Goal: Check status: Check status

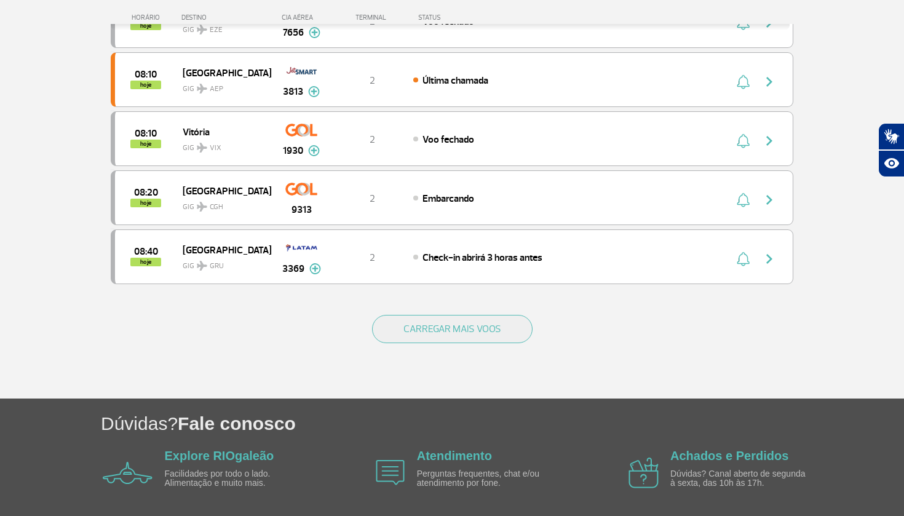
scroll to position [1111, 0]
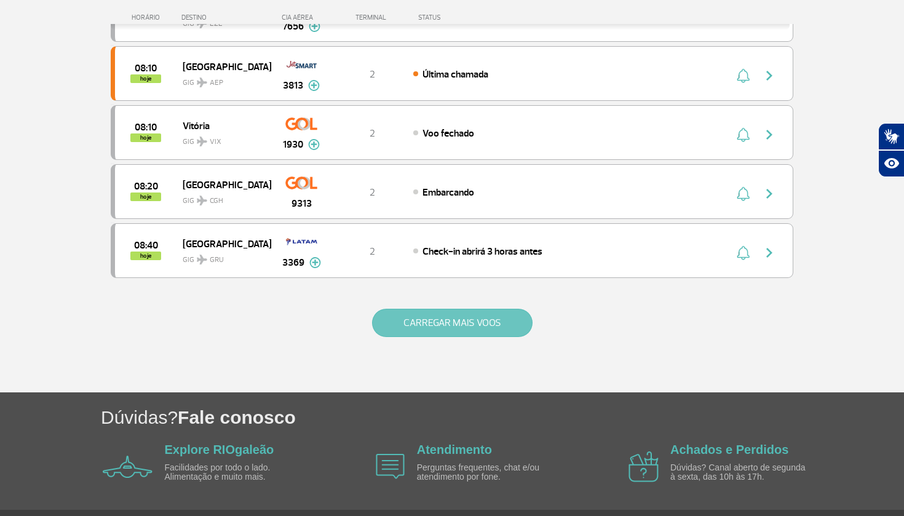
click at [461, 321] on button "CARREGAR MAIS VOOS" at bounding box center [452, 323] width 160 height 28
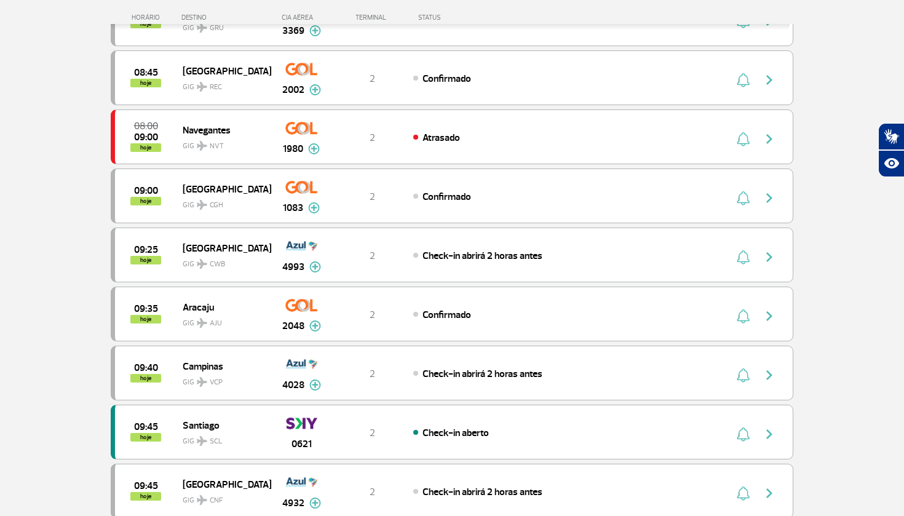
scroll to position [1346, 0]
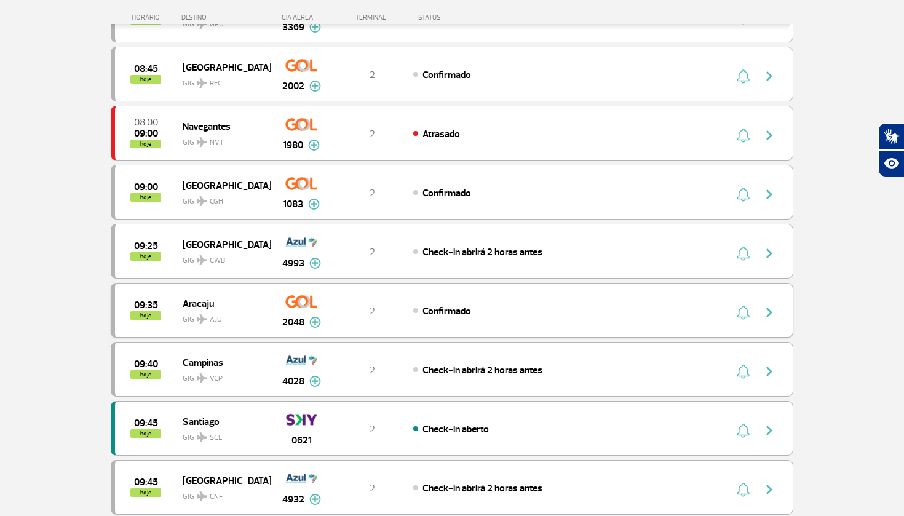
click at [741, 315] on img "button" at bounding box center [743, 312] width 13 height 15
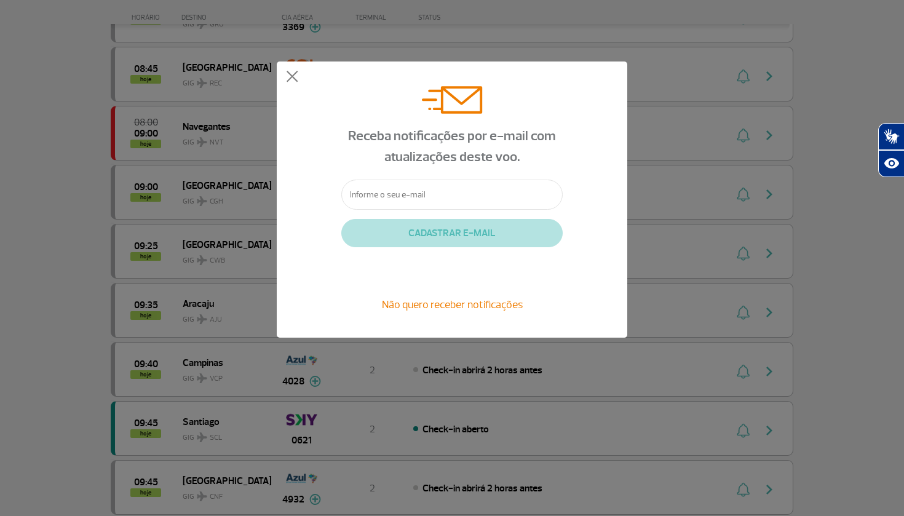
click at [414, 195] on input "text" at bounding box center [451, 195] width 221 height 30
type input "annarigato@gmail.com"
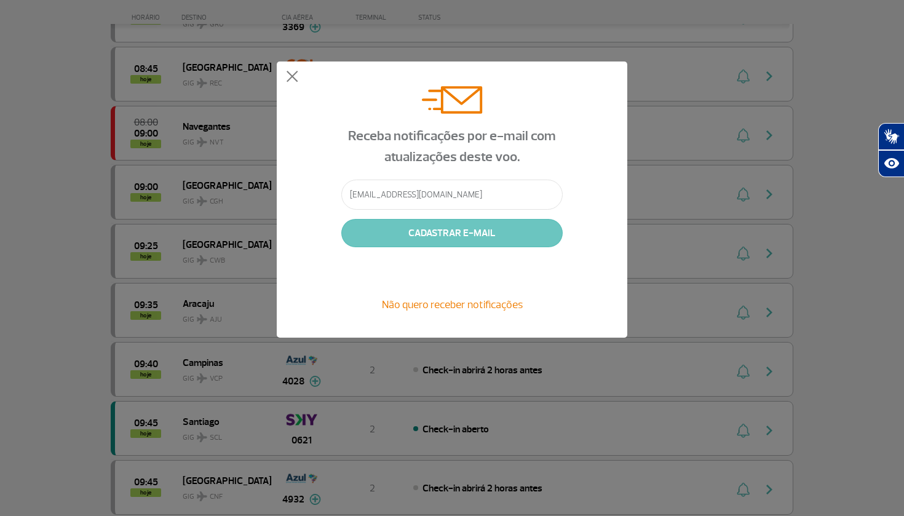
click at [413, 232] on button "CADASTRAR E-MAIL" at bounding box center [451, 233] width 221 height 28
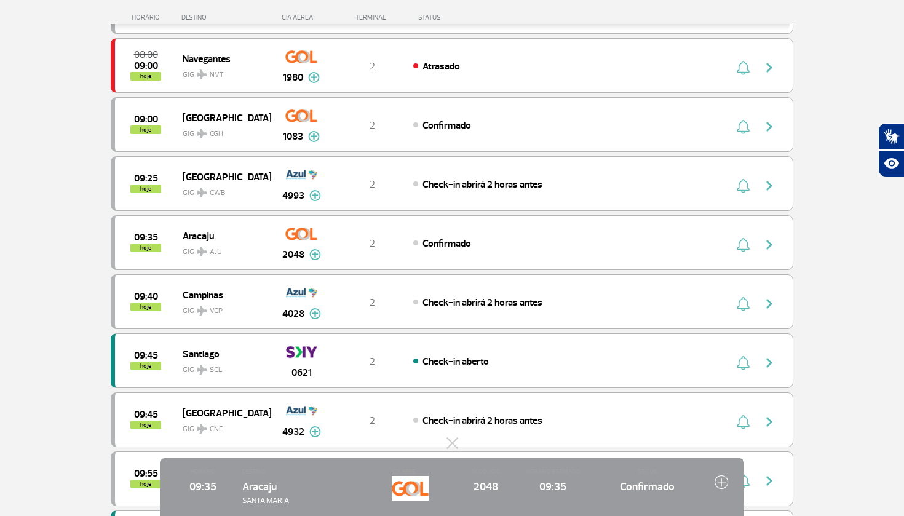
scroll to position [1419, 0]
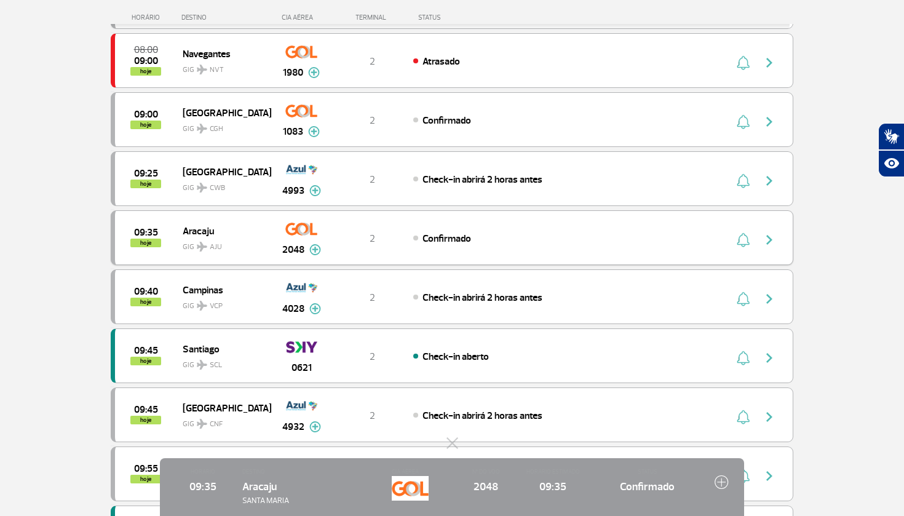
click at [770, 238] on img "button" at bounding box center [769, 239] width 15 height 15
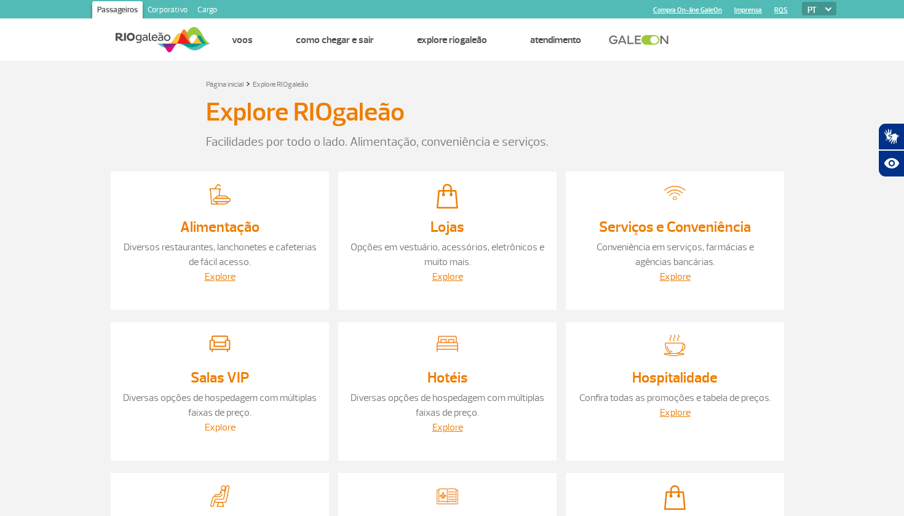
click at [226, 430] on link "Explore" at bounding box center [220, 427] width 31 height 12
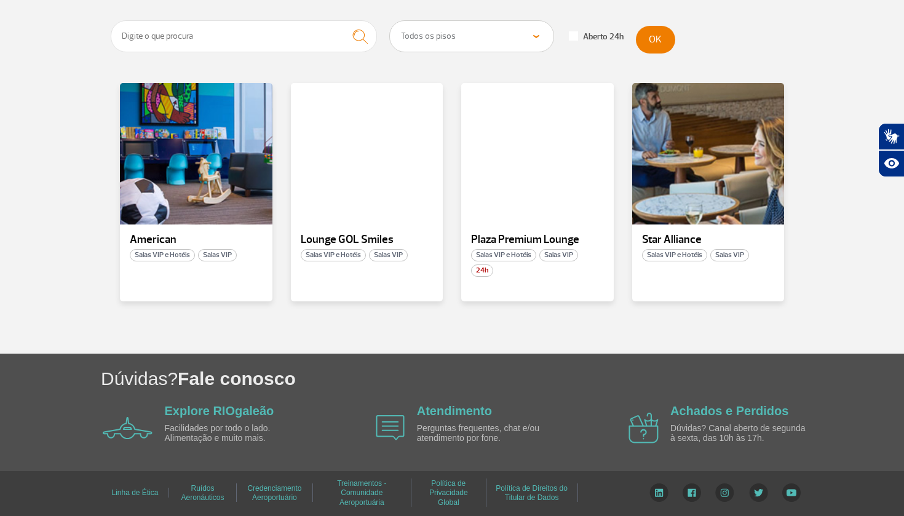
scroll to position [232, 0]
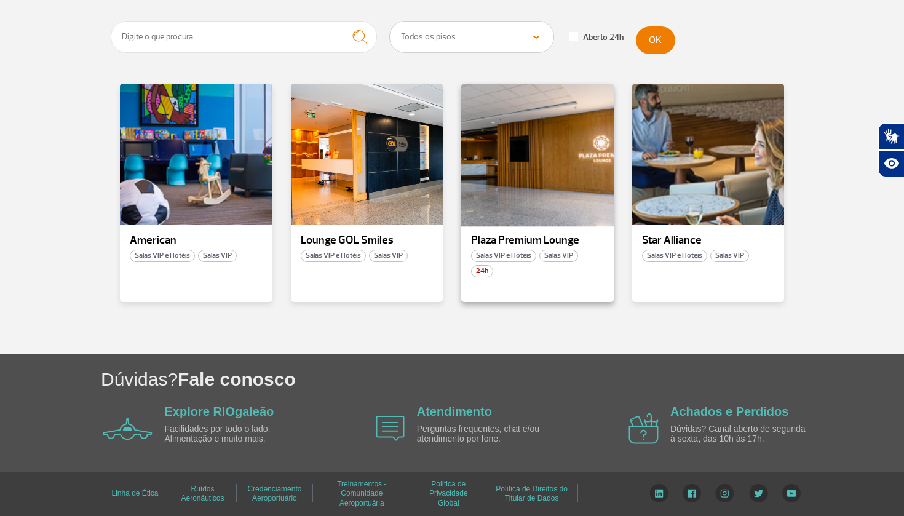
click at [527, 194] on div at bounding box center [537, 154] width 155 height 144
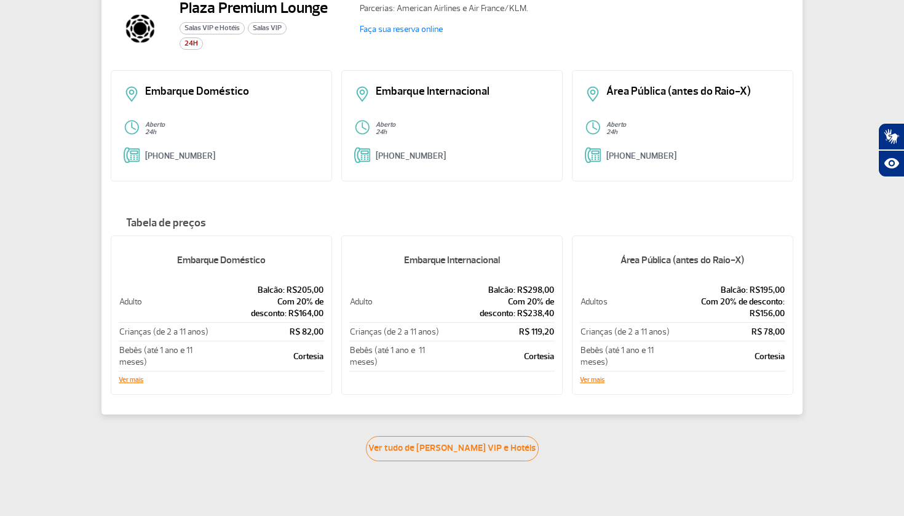
scroll to position [103, 0]
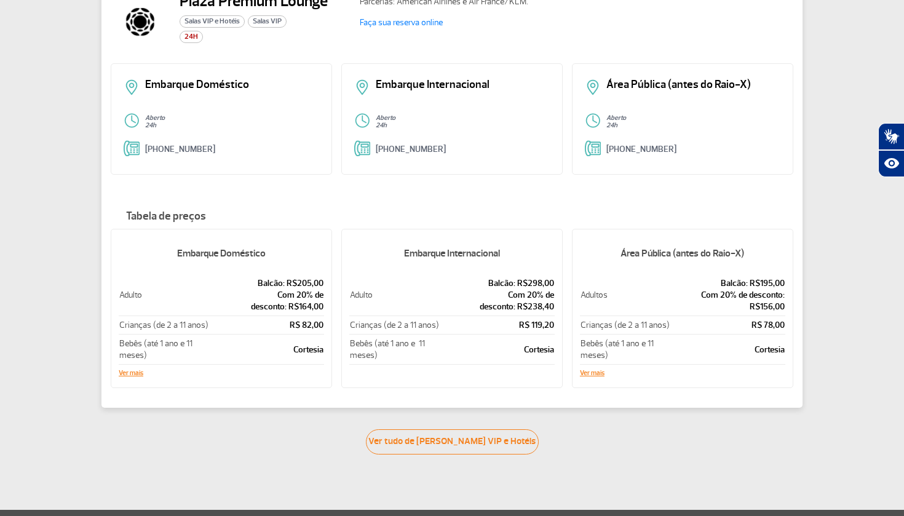
click at [135, 374] on button "Ver mais" at bounding box center [131, 372] width 25 height 7
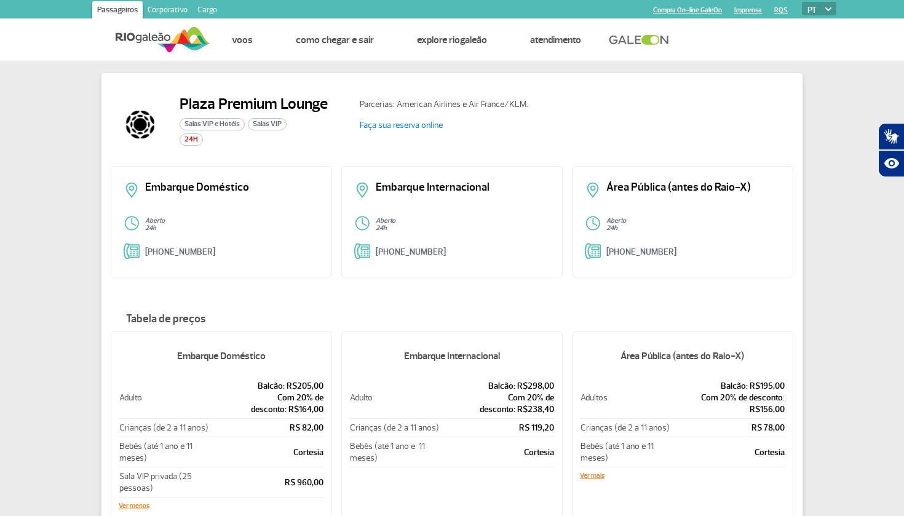
scroll to position [0, 0]
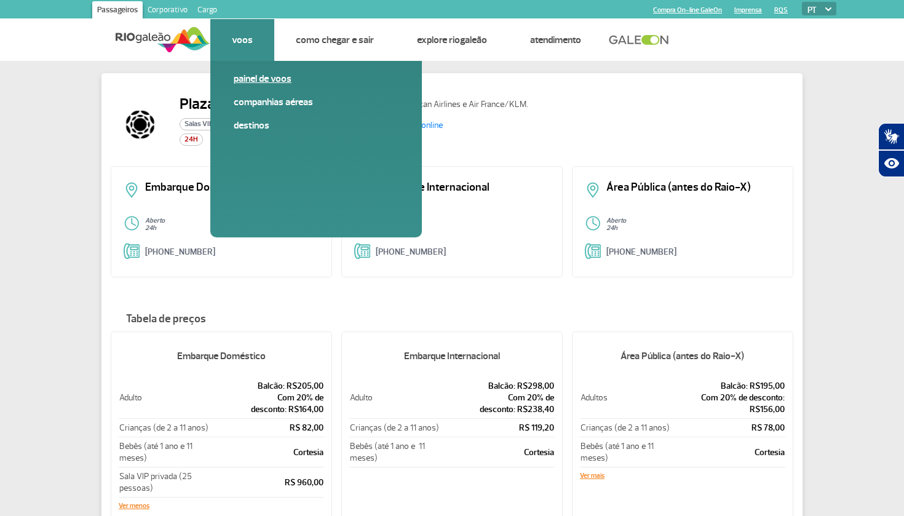
click at [237, 78] on link "Painel de voos" at bounding box center [316, 79] width 165 height 14
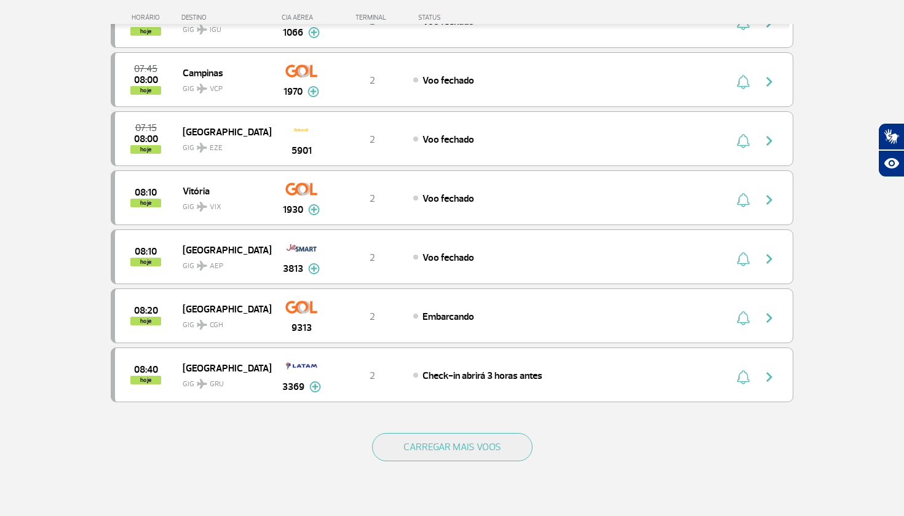
scroll to position [987, 0]
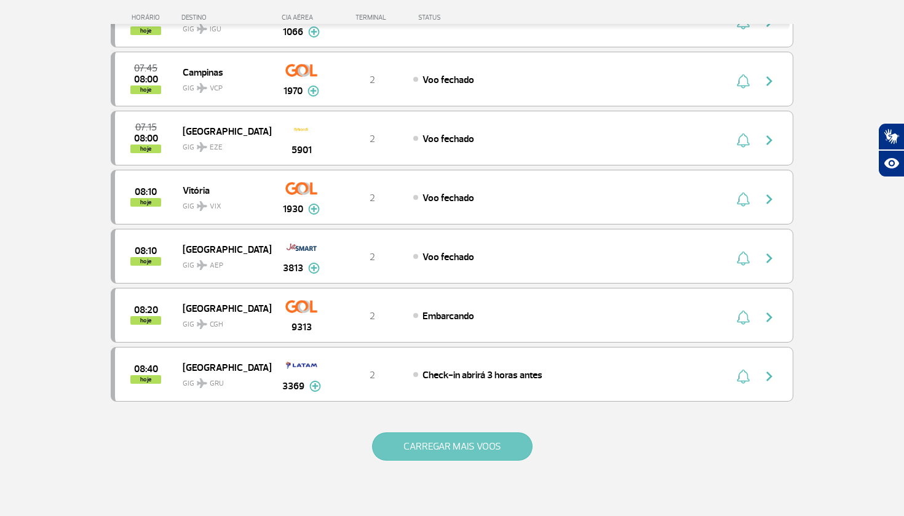
click at [447, 448] on button "CARREGAR MAIS VOOS" at bounding box center [452, 446] width 160 height 28
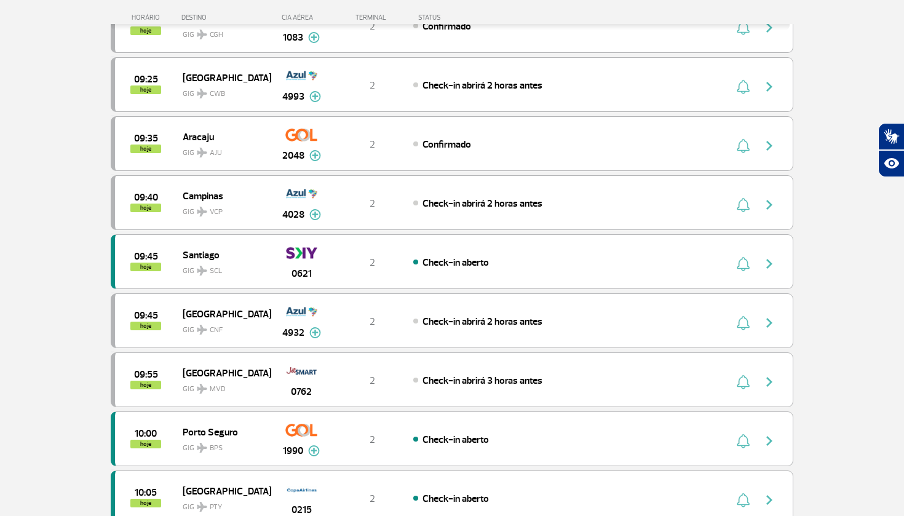
scroll to position [1514, 0]
click at [772, 146] on img "button" at bounding box center [769, 145] width 15 height 15
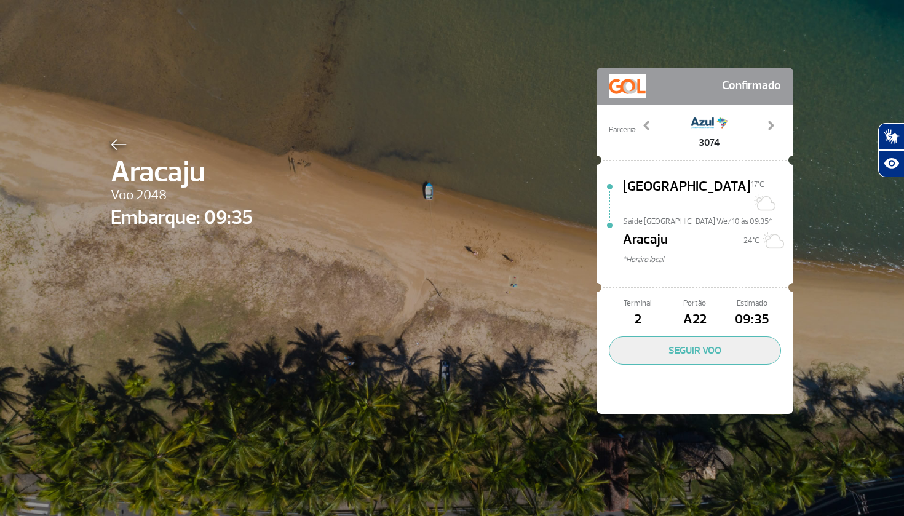
click at [693, 309] on span "A22" at bounding box center [694, 319] width 57 height 21
